Goal: Task Accomplishment & Management: Manage account settings

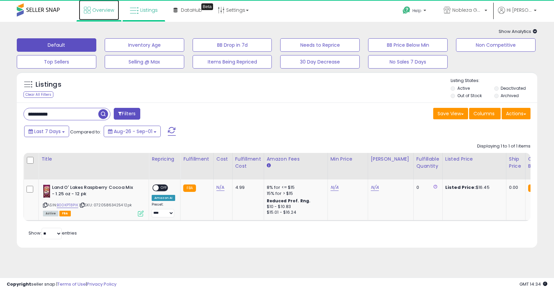
click at [90, 17] on link "Overview" at bounding box center [99, 10] width 40 height 20
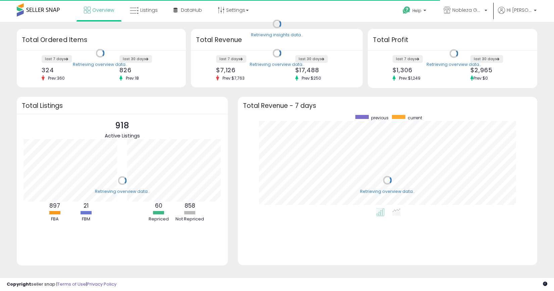
scroll to position [93, 286]
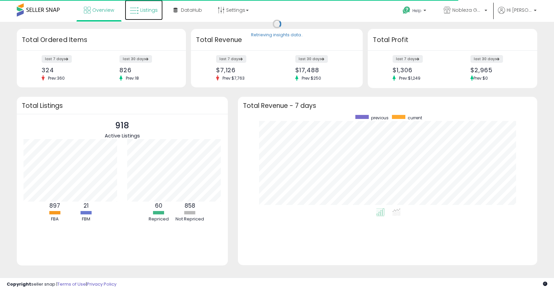
click at [149, 11] on span "Listings" at bounding box center [148, 10] width 17 height 7
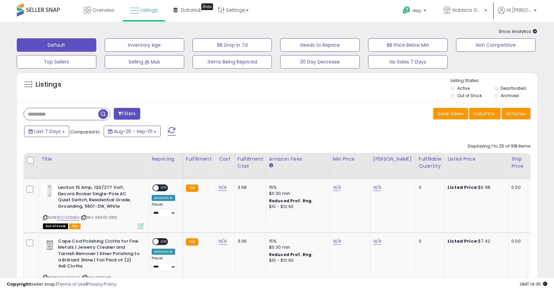
click at [251, 93] on div "Listings" at bounding box center [277, 89] width 521 height 23
click at [73, 113] on input "text" at bounding box center [86, 114] width 124 height 12
paste input "**********"
type input "**********"
click at [148, 112] on span "button" at bounding box center [153, 114] width 10 height 10
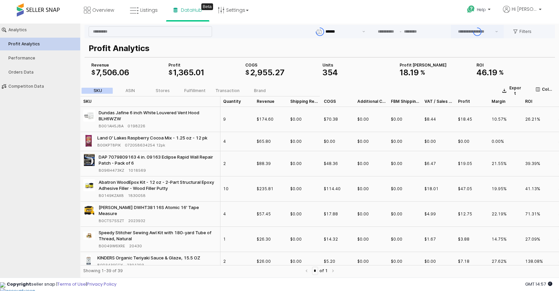
type input "***"
click at [226, 14] on link "Settings" at bounding box center [233, 10] width 41 height 20
click at [327, 28] on input "App Frame" at bounding box center [342, 31] width 33 height 7
click at [376, 10] on div "Help Contact Support Search Knowledge Hub Request a Feature Hi Ariel" at bounding box center [456, 14] width 185 height 29
click at [227, 6] on link "Settings" at bounding box center [233, 10] width 41 height 20
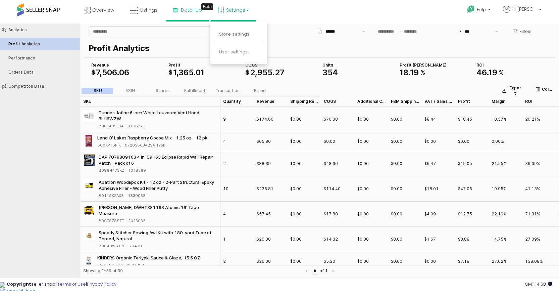
drag, startPoint x: 308, startPoint y: 4, endPoint x: 174, endPoint y: 6, distance: 134.0
click at [308, 4] on div "Overview Listings Beta" at bounding box center [179, 14] width 369 height 29
click at [139, 5] on link "Listings" at bounding box center [144, 10] width 38 height 20
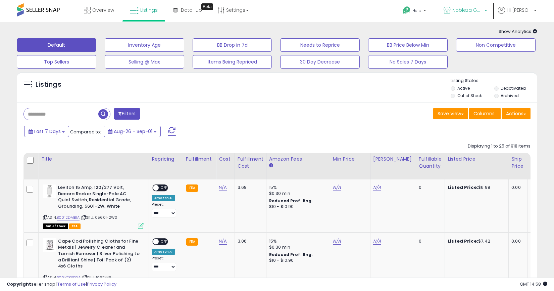
click at [465, 7] on span "Nobleza Goods" at bounding box center [468, 10] width 30 height 7
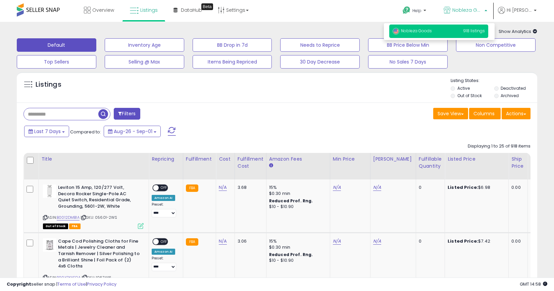
click at [456, 31] on p "Nobleza Goods 918 listings" at bounding box center [438, 31] width 99 height 13
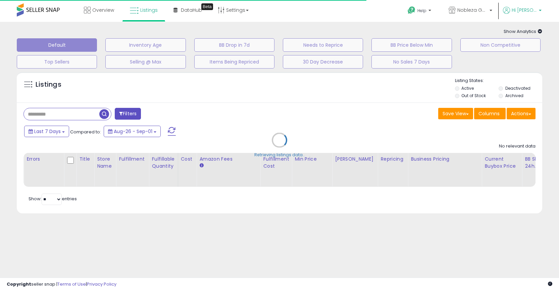
click at [510, 13] on icon at bounding box center [506, 10] width 7 height 7
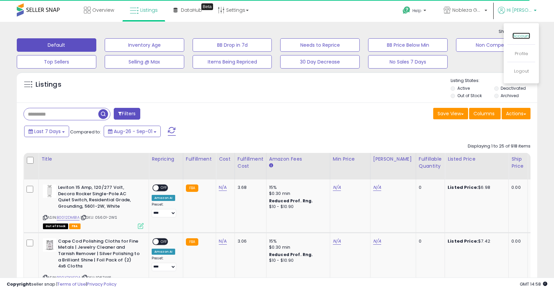
click at [526, 35] on link "Account" at bounding box center [522, 36] width 18 height 6
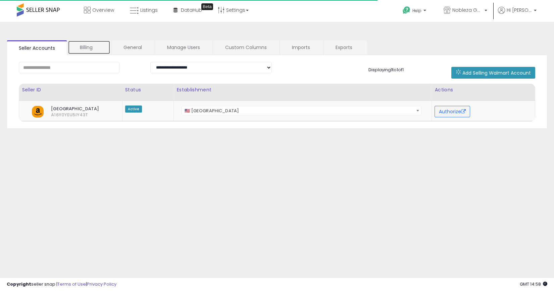
click at [92, 44] on link "Billing" at bounding box center [89, 47] width 43 height 14
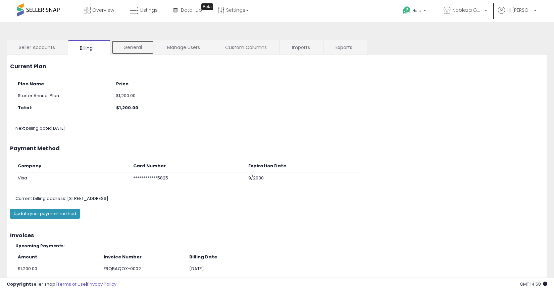
click at [132, 42] on link "General" at bounding box center [132, 47] width 43 height 14
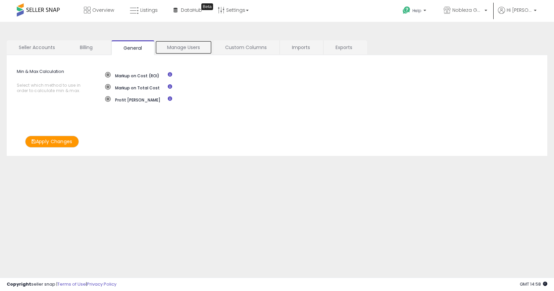
click at [178, 46] on link "Manage Users" at bounding box center [183, 47] width 57 height 14
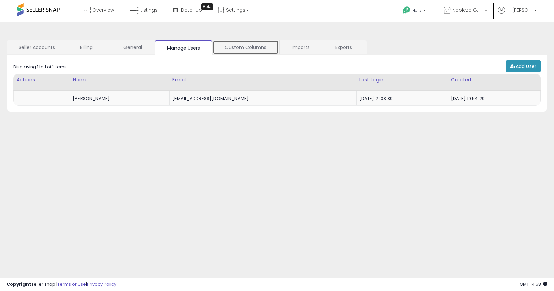
click at [251, 49] on link "Custom Columns" at bounding box center [246, 47] width 66 height 14
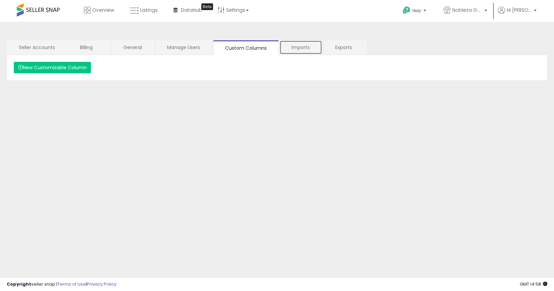
click at [294, 47] on link "Imports" at bounding box center [301, 47] width 43 height 14
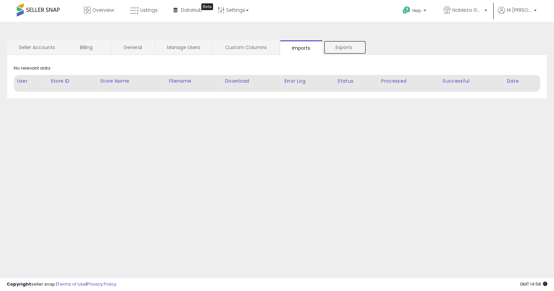
click at [359, 50] on link "Exports" at bounding box center [345, 47] width 43 height 14
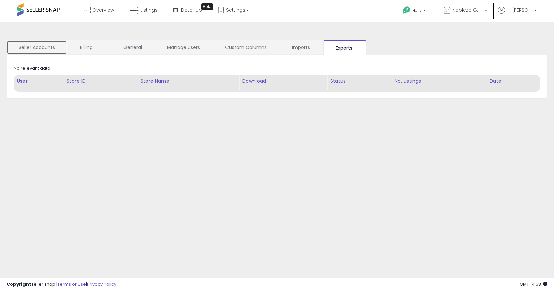
click at [39, 46] on link "Seller Accounts" at bounding box center [37, 47] width 60 height 14
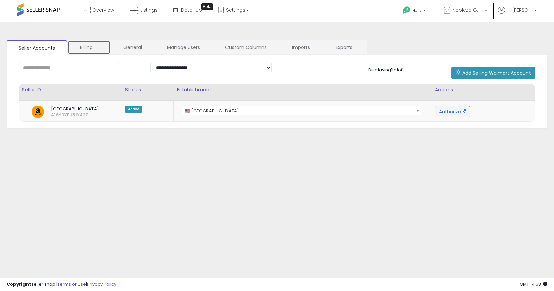
click at [83, 43] on link "Billing" at bounding box center [89, 47] width 43 height 14
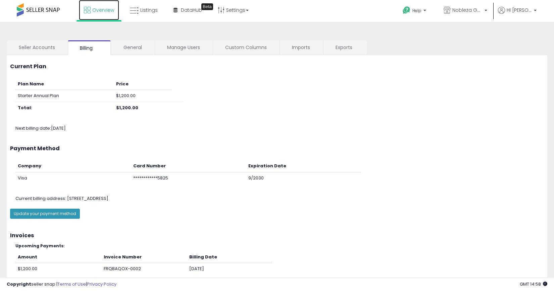
click at [98, 14] on link "Overview" at bounding box center [99, 10] width 40 height 20
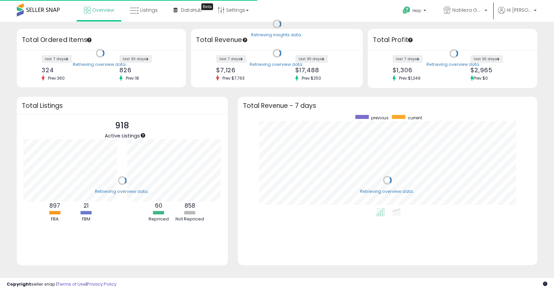
scroll to position [93, 286]
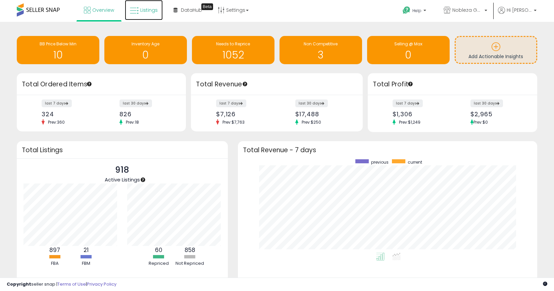
click at [151, 14] on link "Listings" at bounding box center [144, 10] width 38 height 20
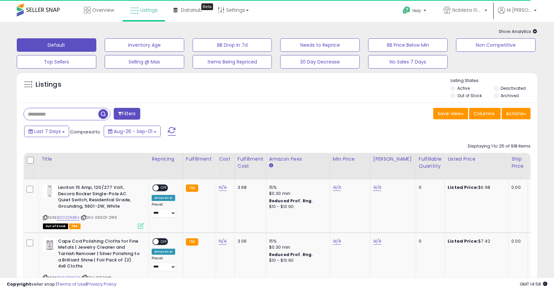
click at [507, 29] on span "Show Analytics" at bounding box center [518, 31] width 39 height 6
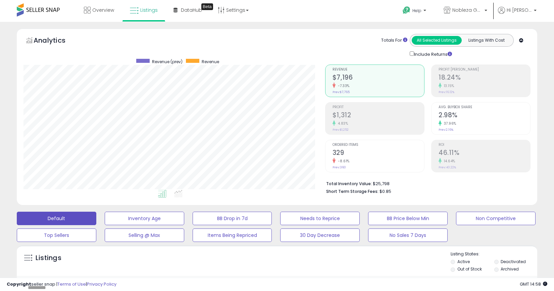
scroll to position [138, 302]
click at [523, 41] on icon at bounding box center [521, 40] width 4 height 4
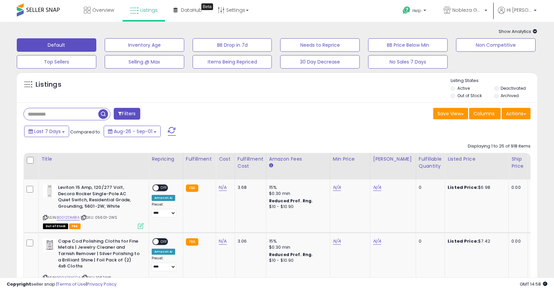
click at [62, 113] on input "text" at bounding box center [61, 114] width 75 height 12
paste input "**********"
type input "**********"
click at [153, 113] on span "button" at bounding box center [153, 114] width 10 height 10
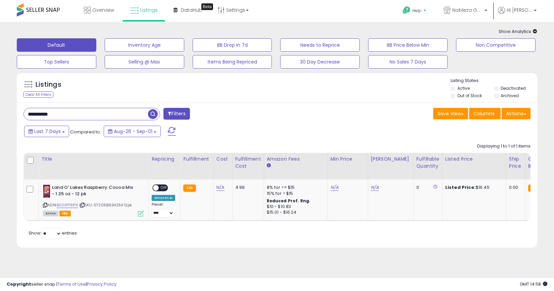
click at [426, 12] on b at bounding box center [425, 12] width 3 height 5
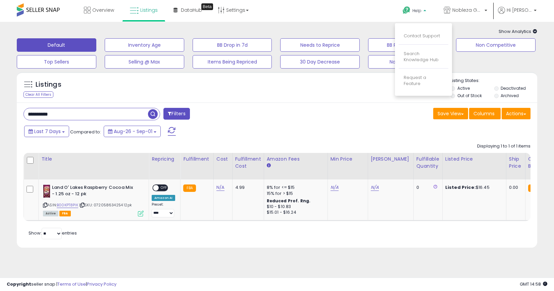
click at [428, 12] on p "Help" at bounding box center [416, 11] width 26 height 7
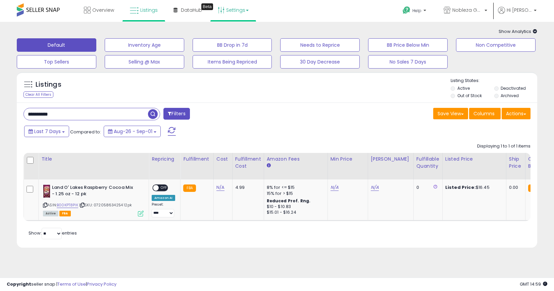
click at [237, 12] on link "Settings" at bounding box center [233, 10] width 41 height 20
click at [243, 10] on link "Settings" at bounding box center [233, 10] width 41 height 20
click at [218, 188] on link "N/A" at bounding box center [221, 187] width 8 height 7
type input "***"
click at [240, 173] on button "submit" at bounding box center [240, 170] width 11 height 10
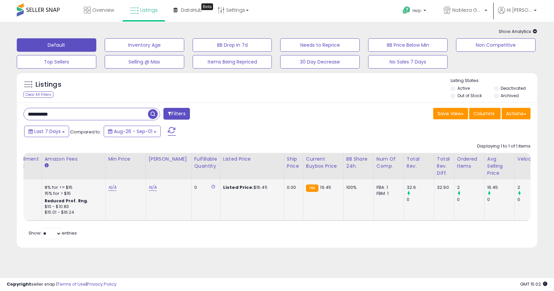
scroll to position [0, 192]
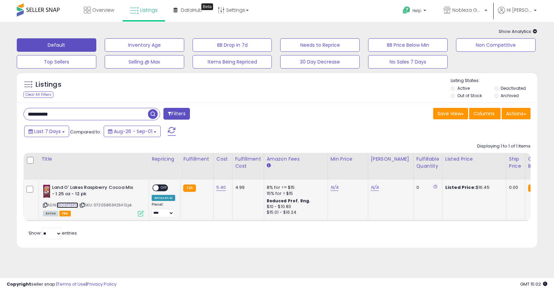
click at [65, 203] on link "B00KPT8PIK" at bounding box center [67, 205] width 21 height 6
click at [373, 188] on link "N/A" at bounding box center [375, 187] width 8 height 7
type input "*****"
click at [396, 173] on button "submit" at bounding box center [394, 170] width 11 height 10
click at [335, 188] on link "N/A" at bounding box center [335, 187] width 8 height 7
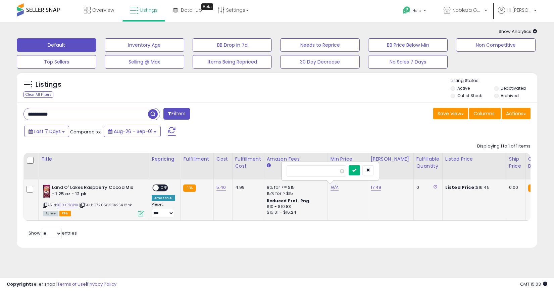
type input "*****"
click at [359, 172] on button "submit" at bounding box center [354, 170] width 11 height 10
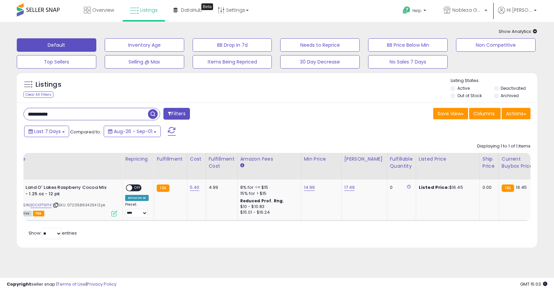
scroll to position [0, 0]
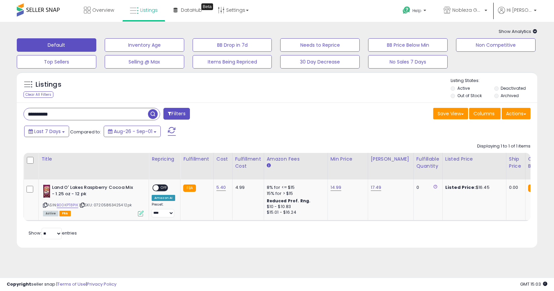
click at [159, 189] on span "OFF" at bounding box center [164, 188] width 11 height 6
